Goal: Navigation & Orientation: Find specific page/section

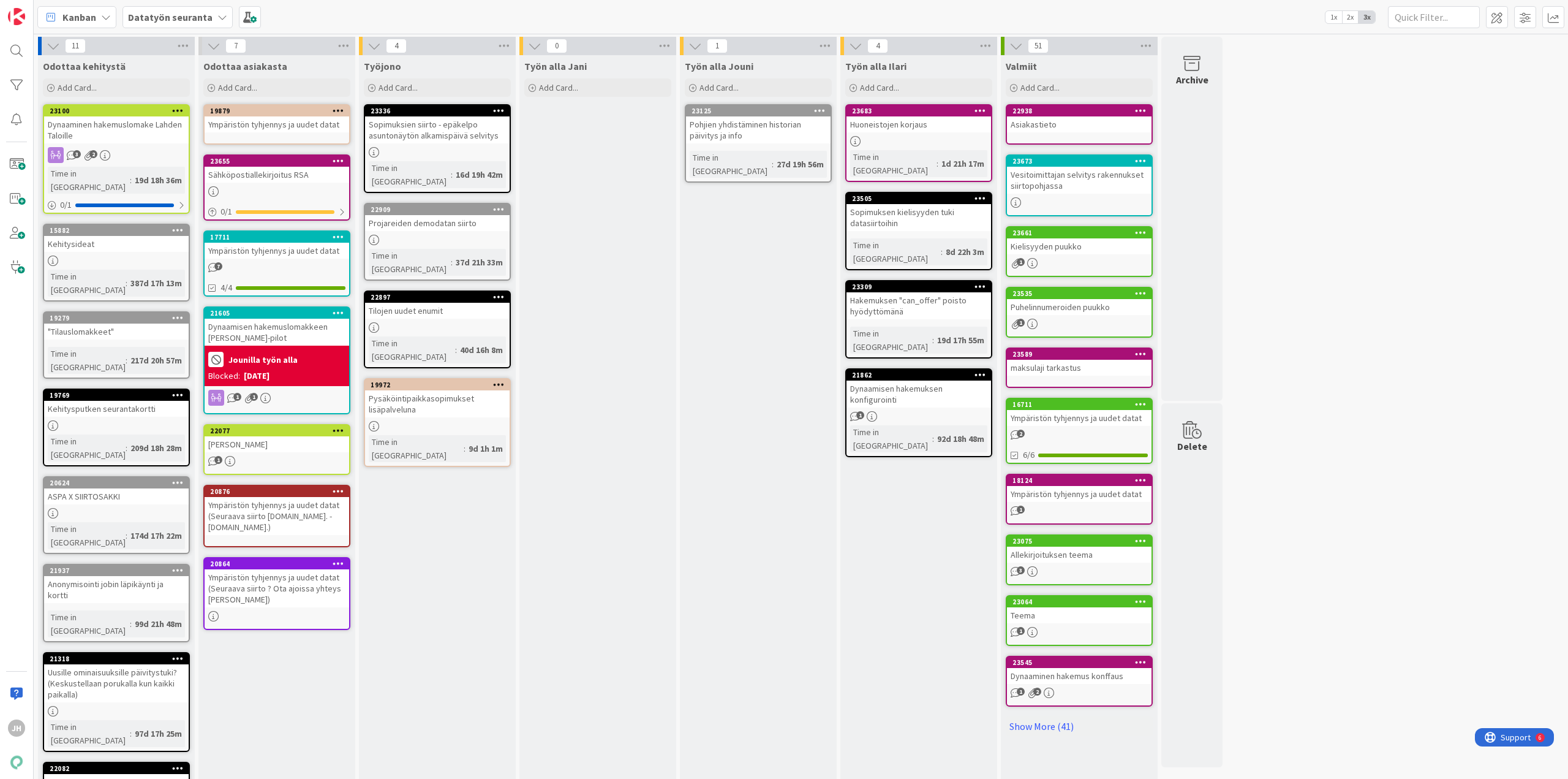
click at [178, 24] on div "Datatyön seuranta" at bounding box center [178, 17] width 110 height 22
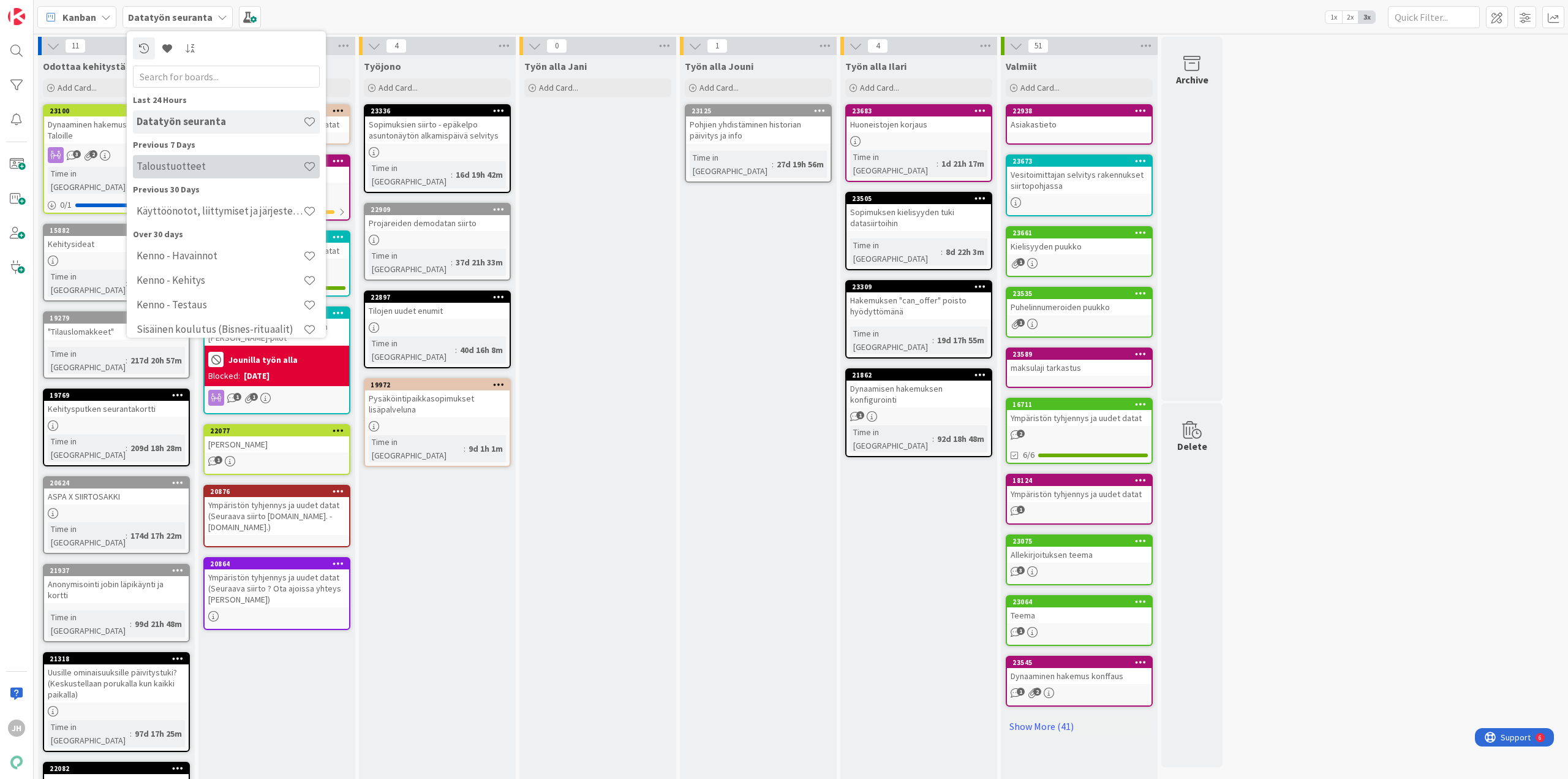
click at [228, 174] on div "Taloustuotteet" at bounding box center [226, 167] width 187 height 23
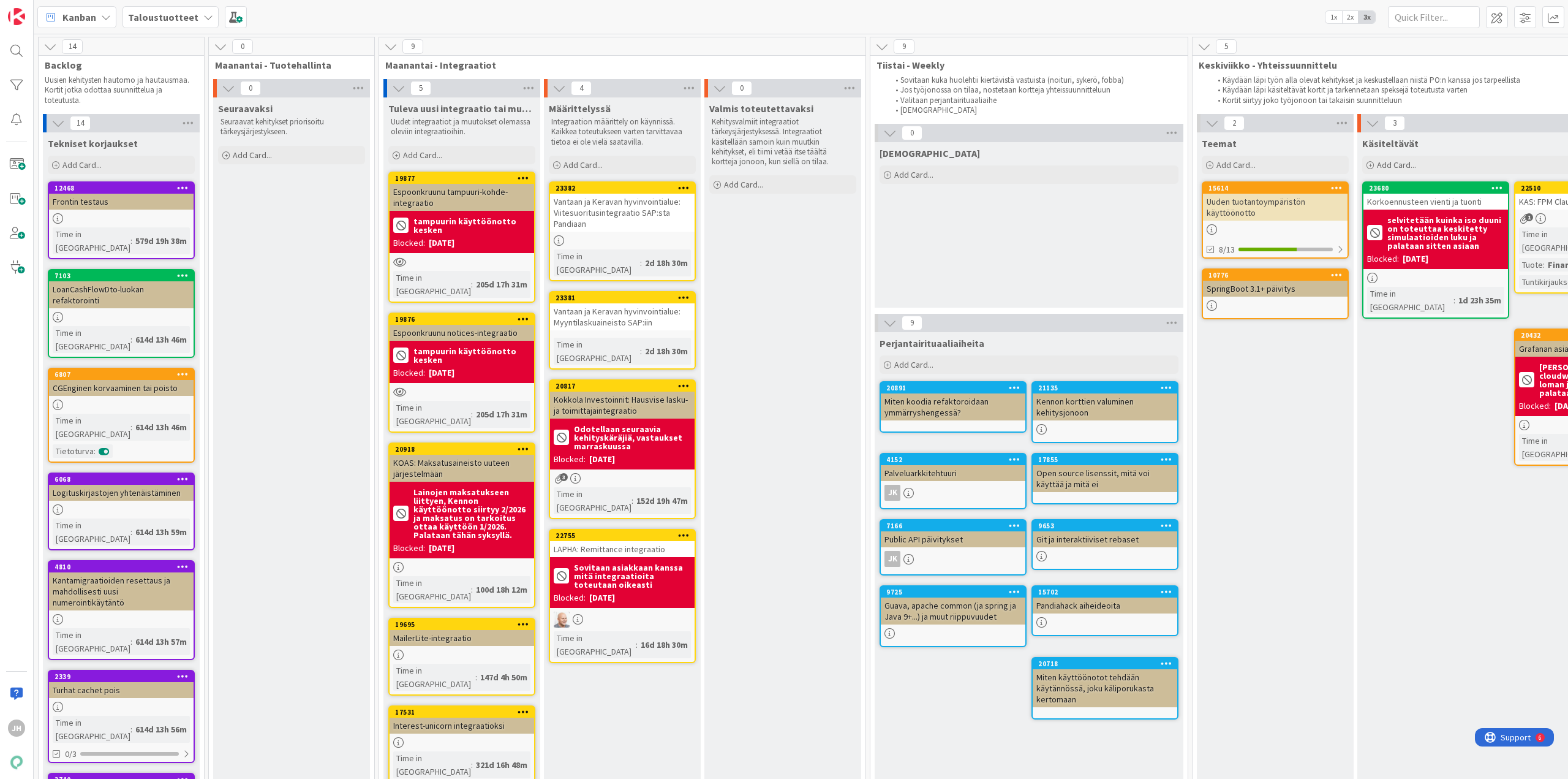
click at [363, 349] on div "Seuraavaksi Seuraavat kehitykset priorisoitu tärkeysjärjestykseen. Add Card..." at bounding box center [292, 638] width 157 height 1082
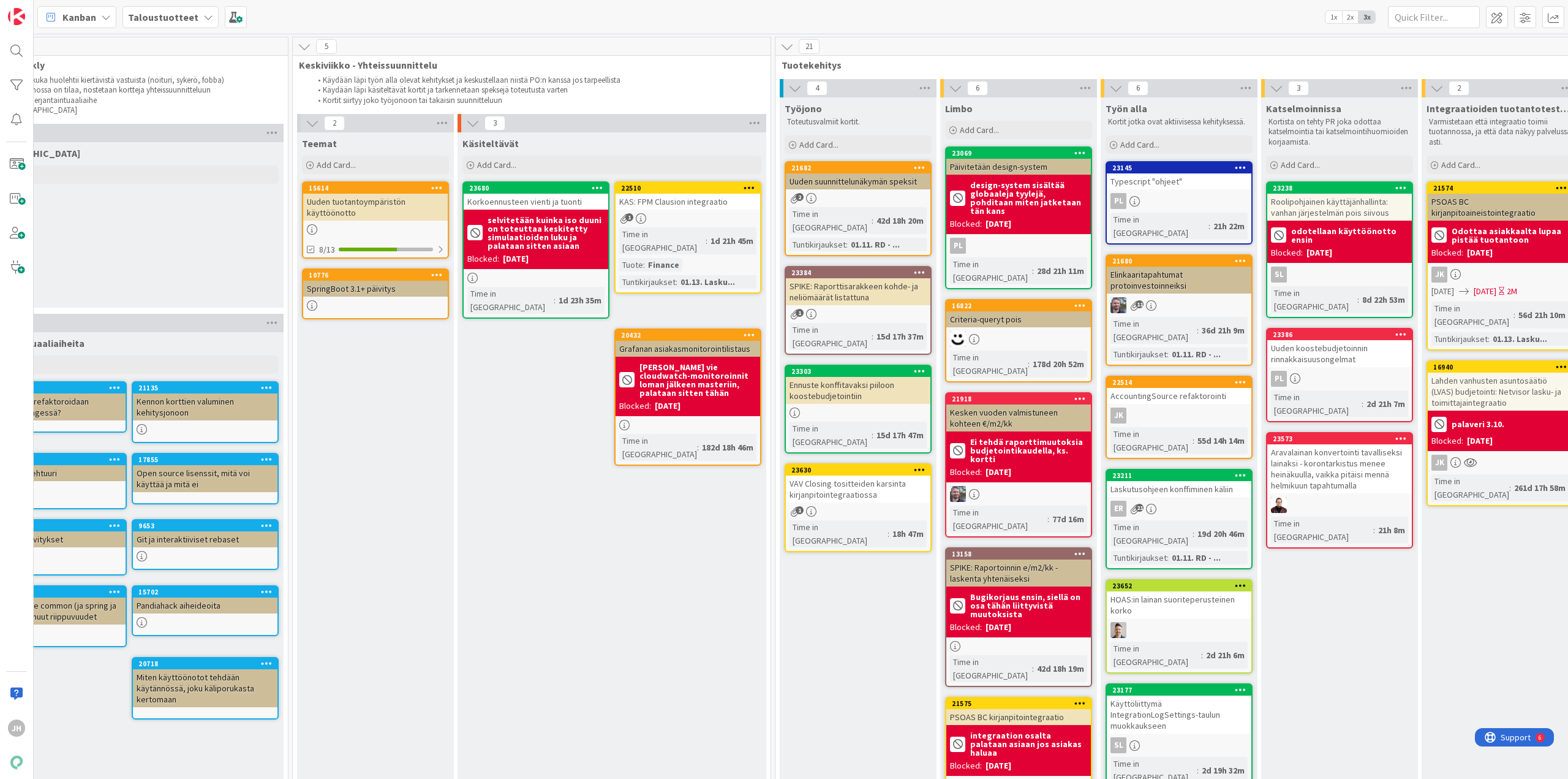
click at [847, 475] on div "VAV Closing tositteiden karsinta kirjanpitointegraatiossa" at bounding box center [857, 489] width 144 height 27
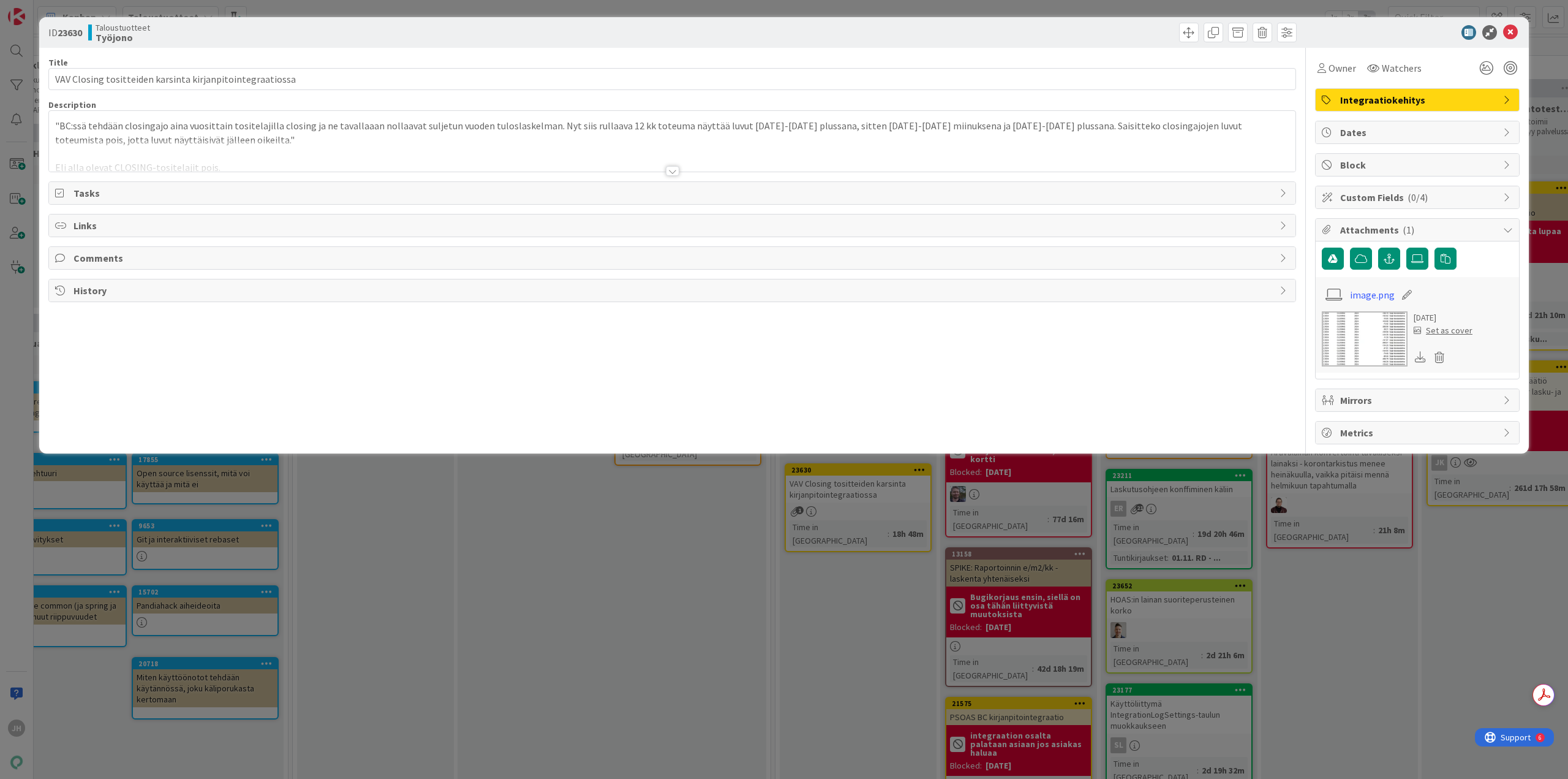
click at [615, 559] on div "ID 23630 Taloustuotteet Työjono Title 57 / 128 VAV Closing tositteiden karsinta…" at bounding box center [784, 390] width 1568 height 779
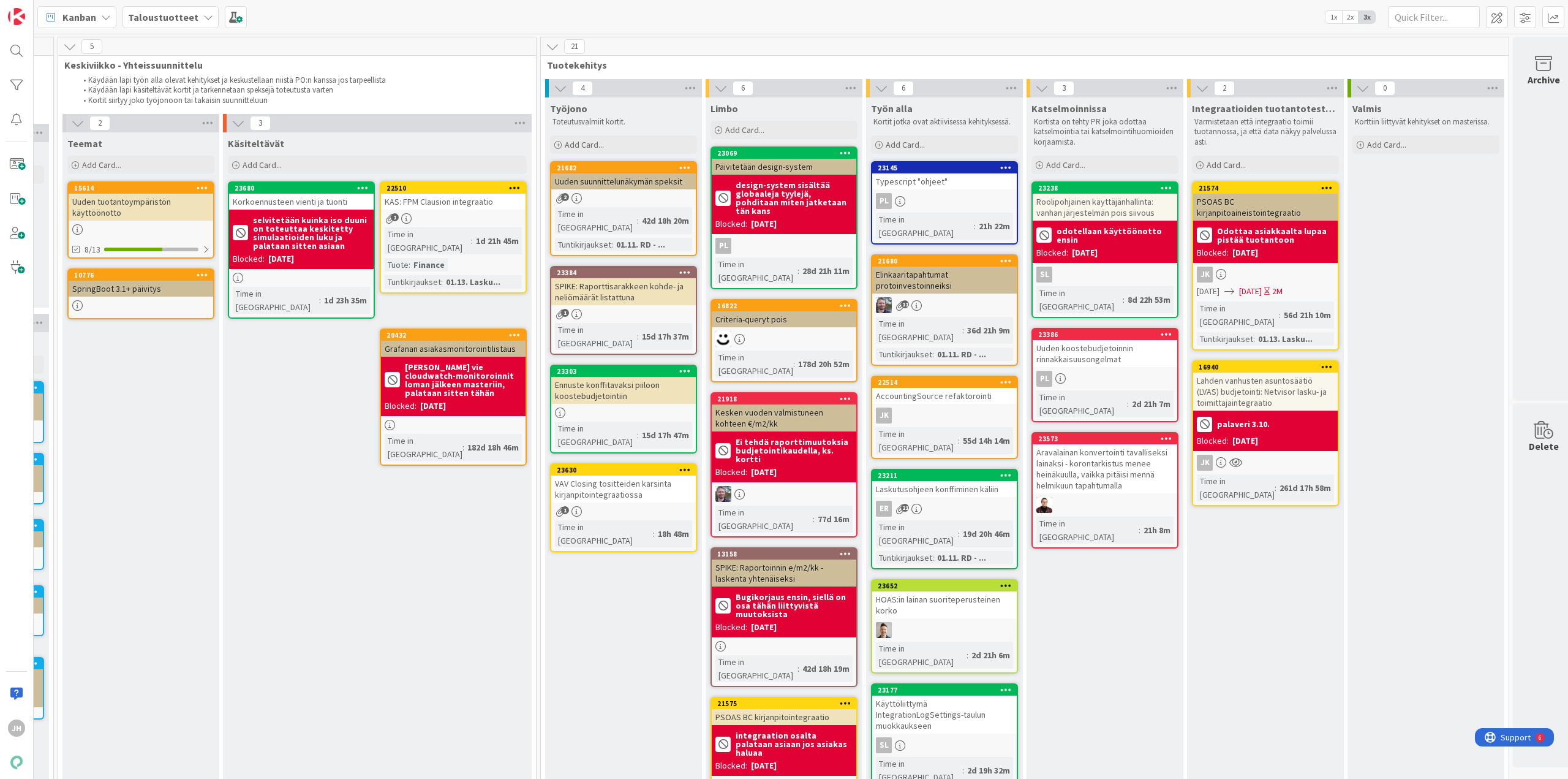
scroll to position [0, 1154]
